Goal: Task Accomplishment & Management: Use online tool/utility

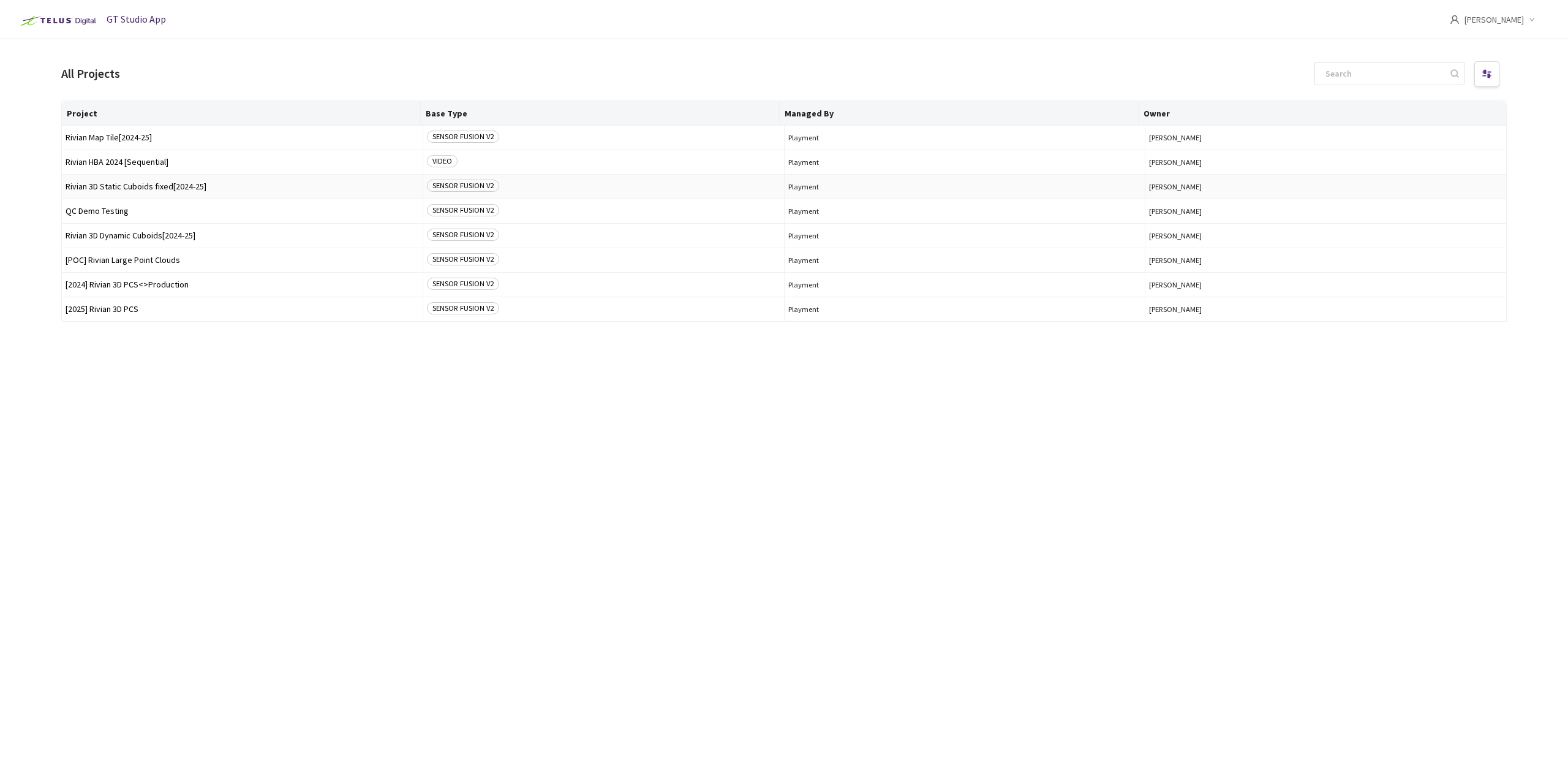
click at [134, 184] on span "Rivian 3D Static Cuboids fixed[2024-25]" at bounding box center [242, 187] width 353 height 9
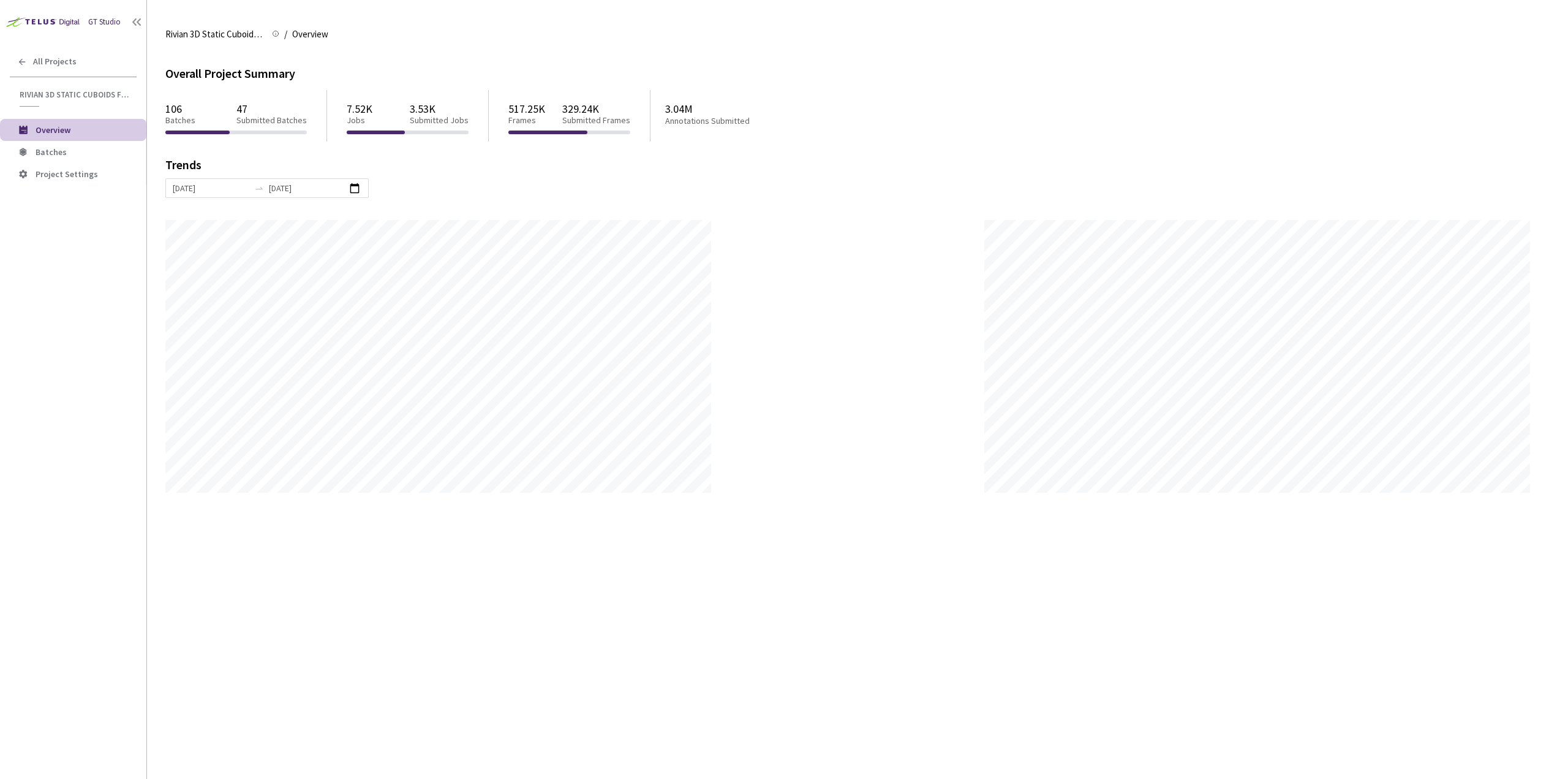
scroll to position [779, 1568]
click at [94, 154] on span "Batches" at bounding box center [86, 153] width 101 height 10
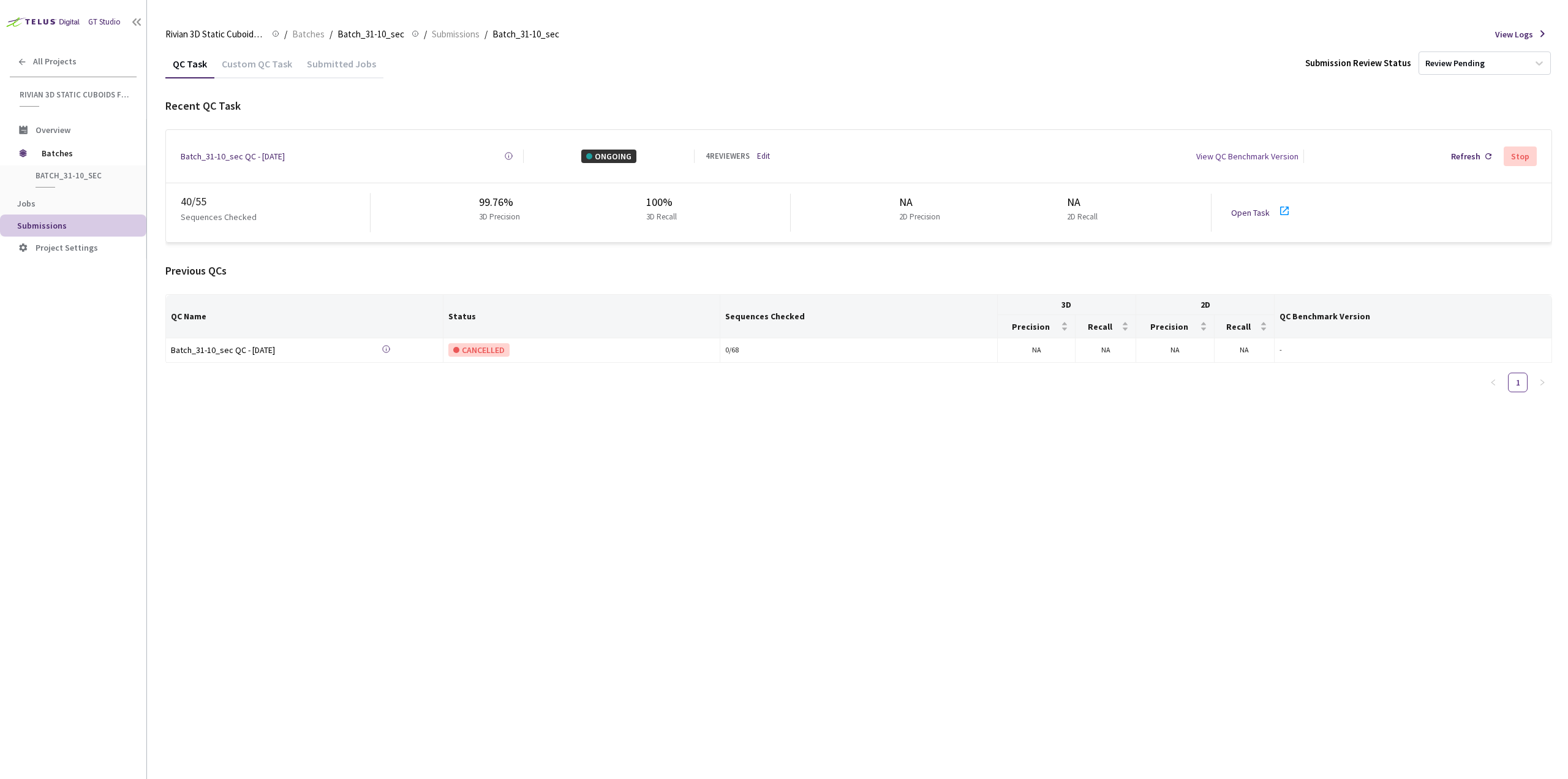
click at [1256, 211] on link "Open Task" at bounding box center [1251, 212] width 39 height 11
